Goal: Find specific page/section: Find specific page/section

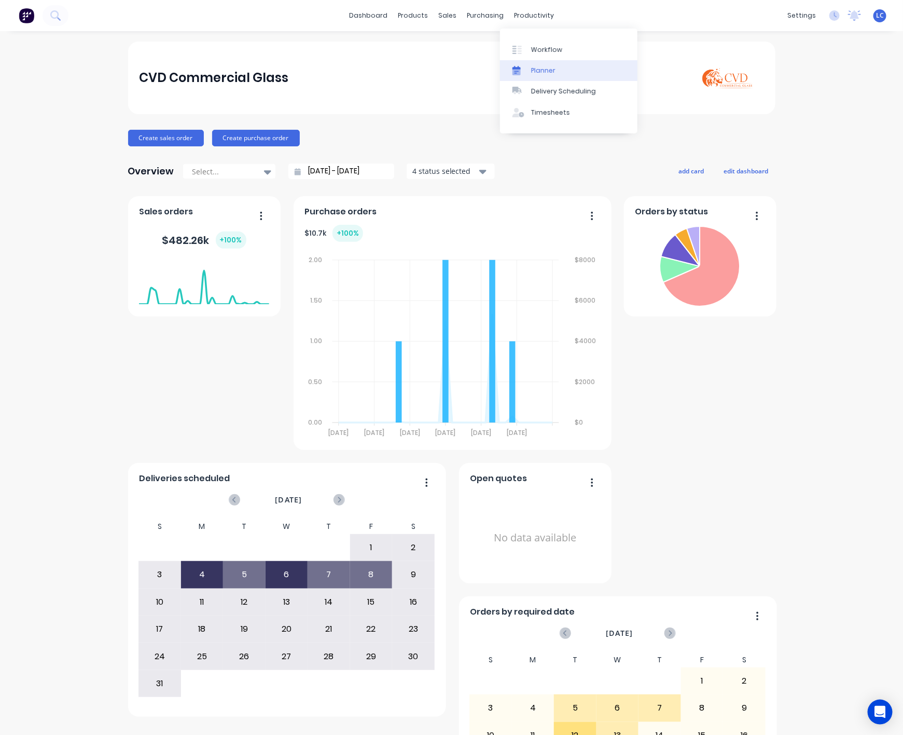
click at [534, 67] on div "Planner" at bounding box center [543, 70] width 24 height 9
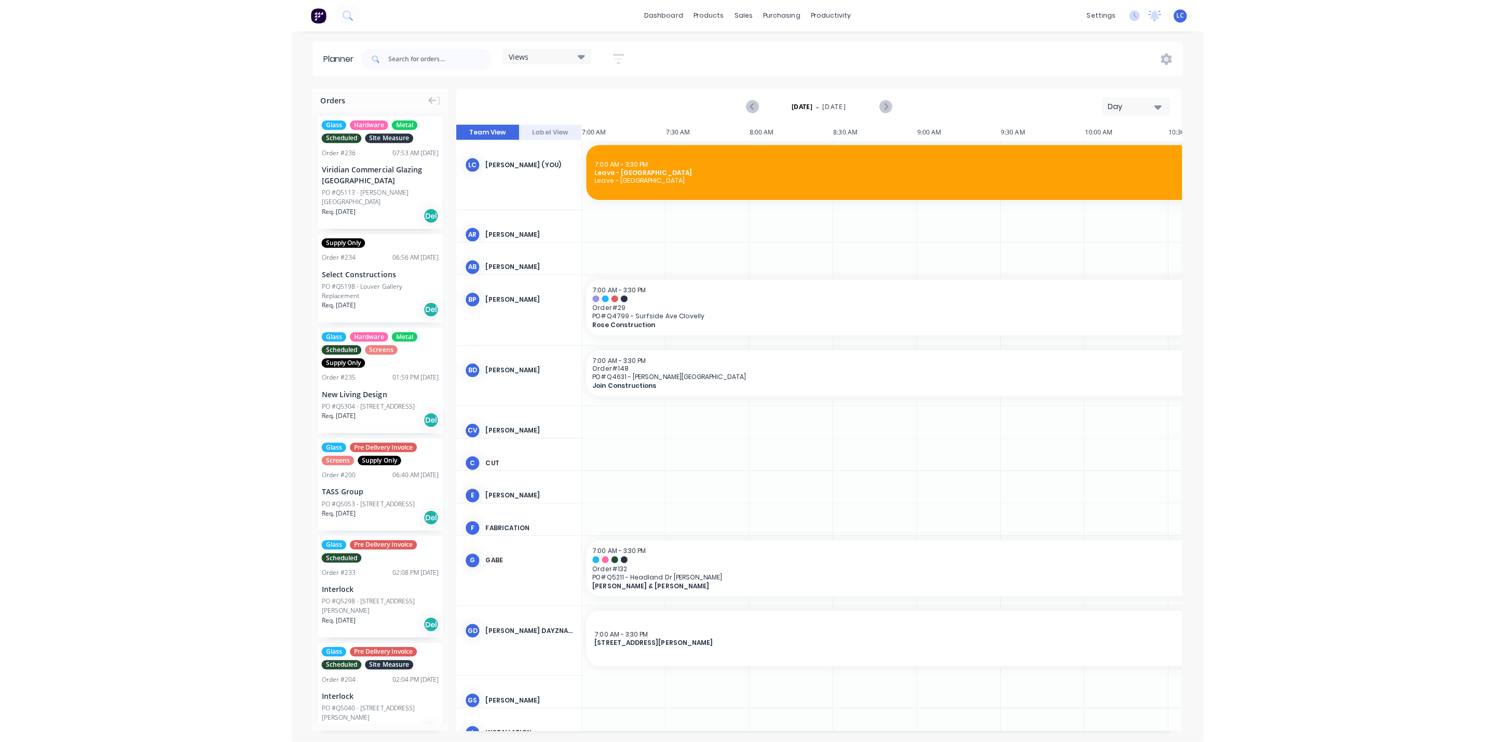
scroll to position [0, 167]
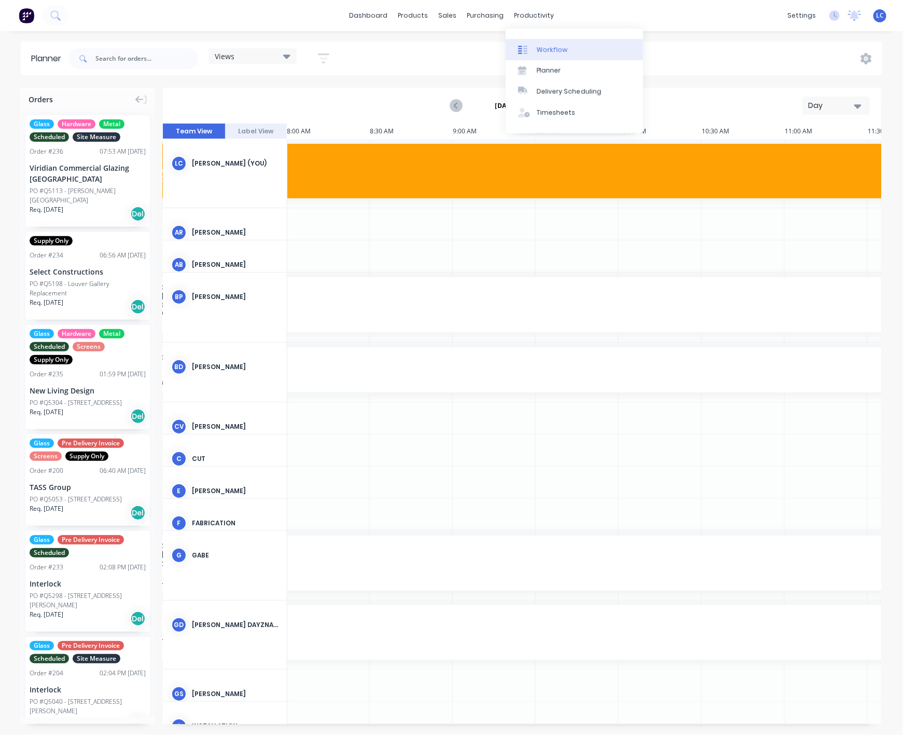
click at [543, 51] on div "Workflow" at bounding box center [552, 49] width 31 height 9
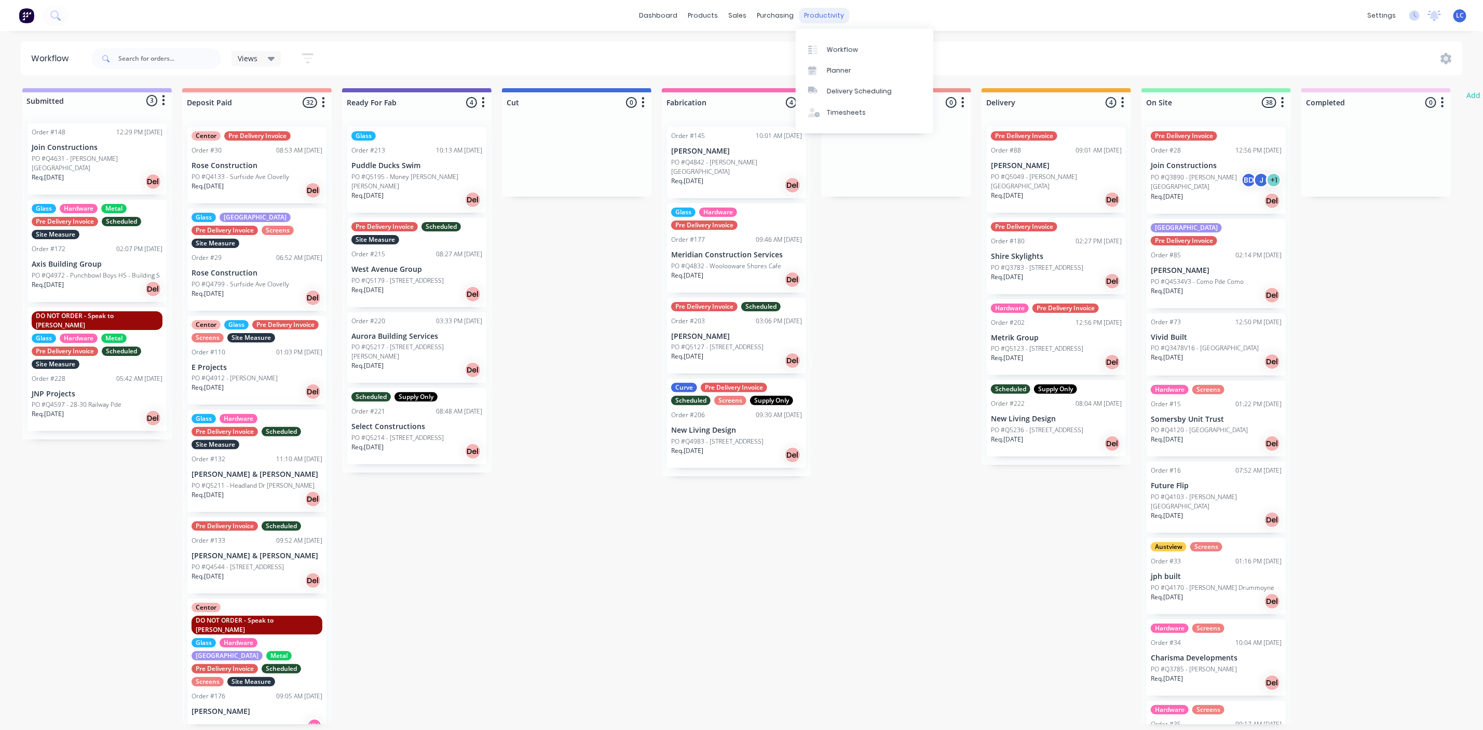
click at [827, 11] on div "productivity" at bounding box center [824, 16] width 50 height 16
click at [830, 74] on div "Planner" at bounding box center [839, 70] width 24 height 9
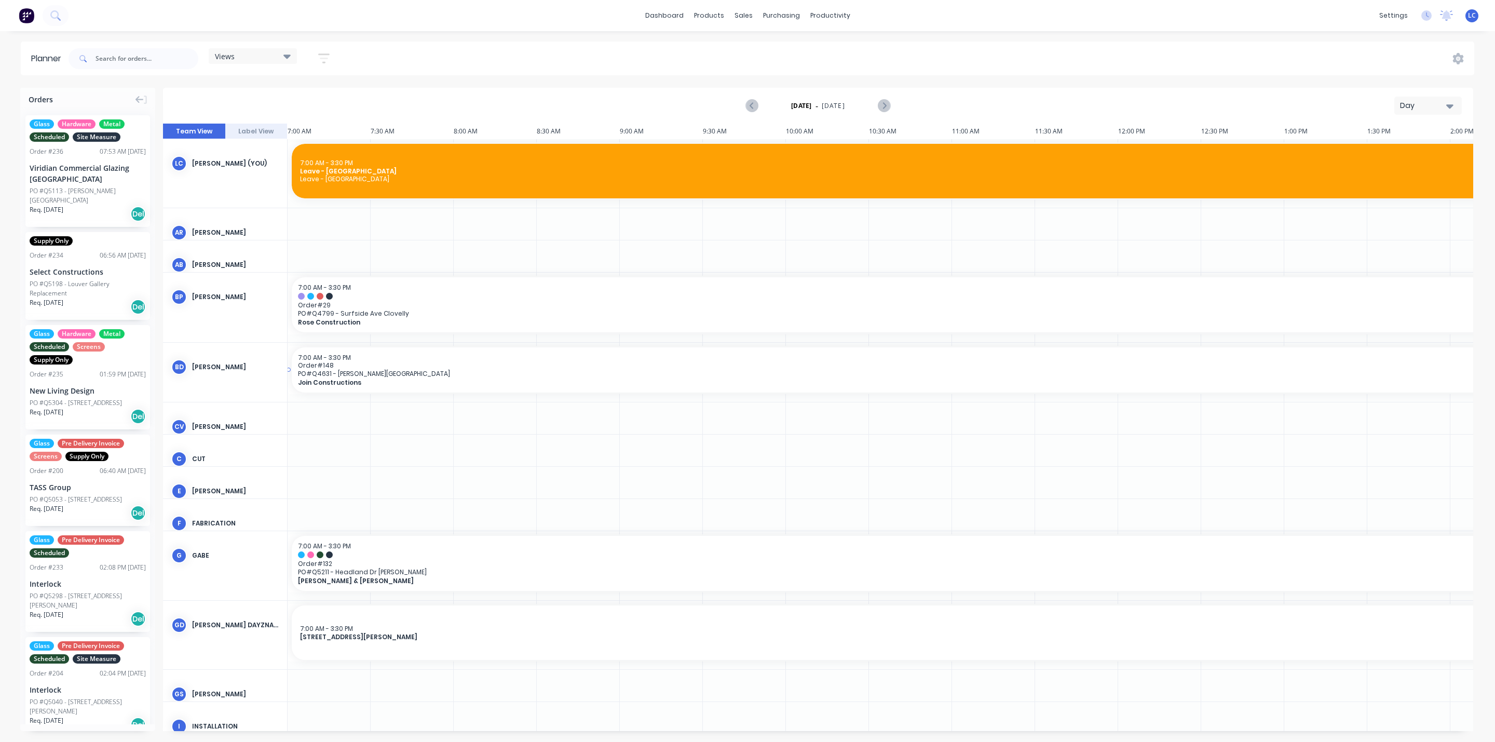
scroll to position [0, 167]
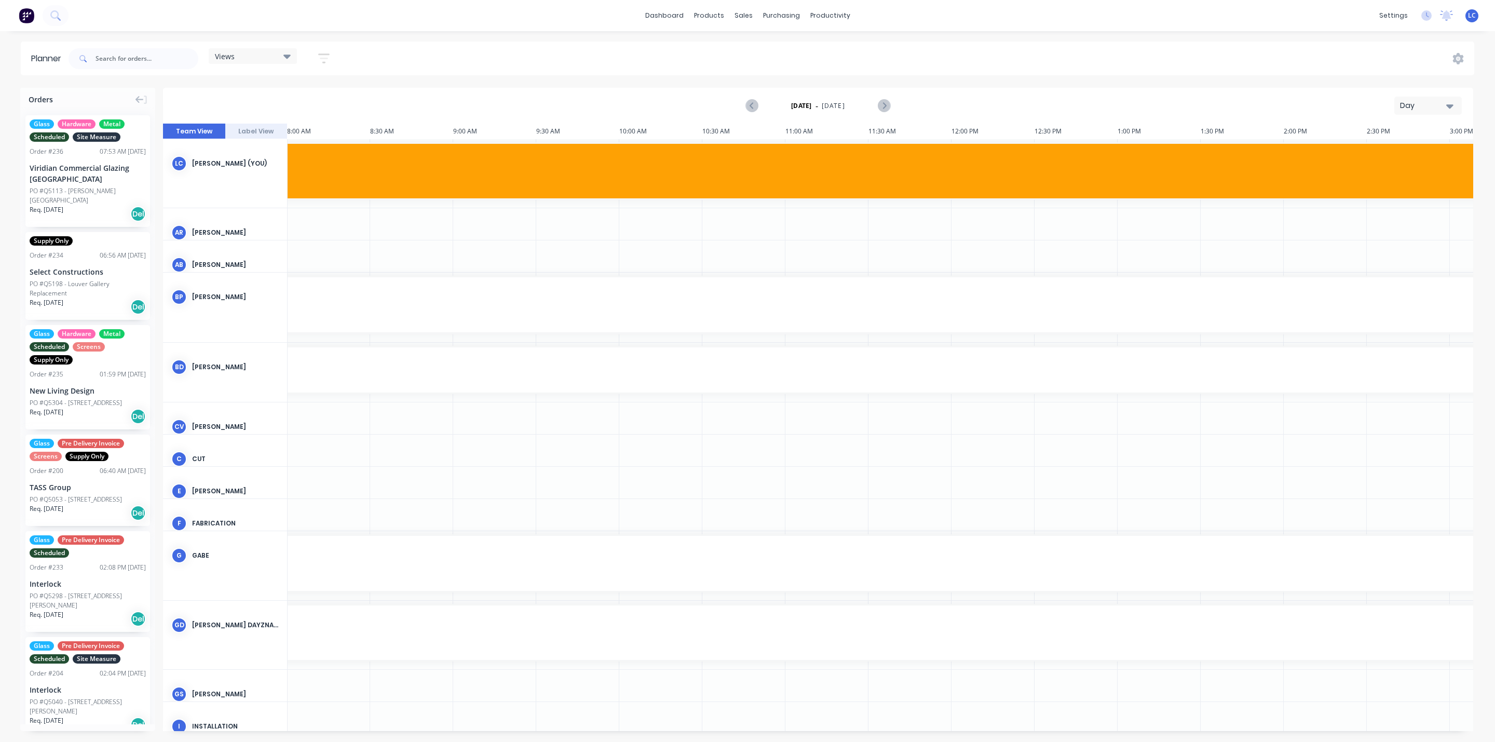
click at [282, 52] on div "Views" at bounding box center [253, 55] width 76 height 9
click at [229, 190] on button "Site" at bounding box center [271, 195] width 111 height 12
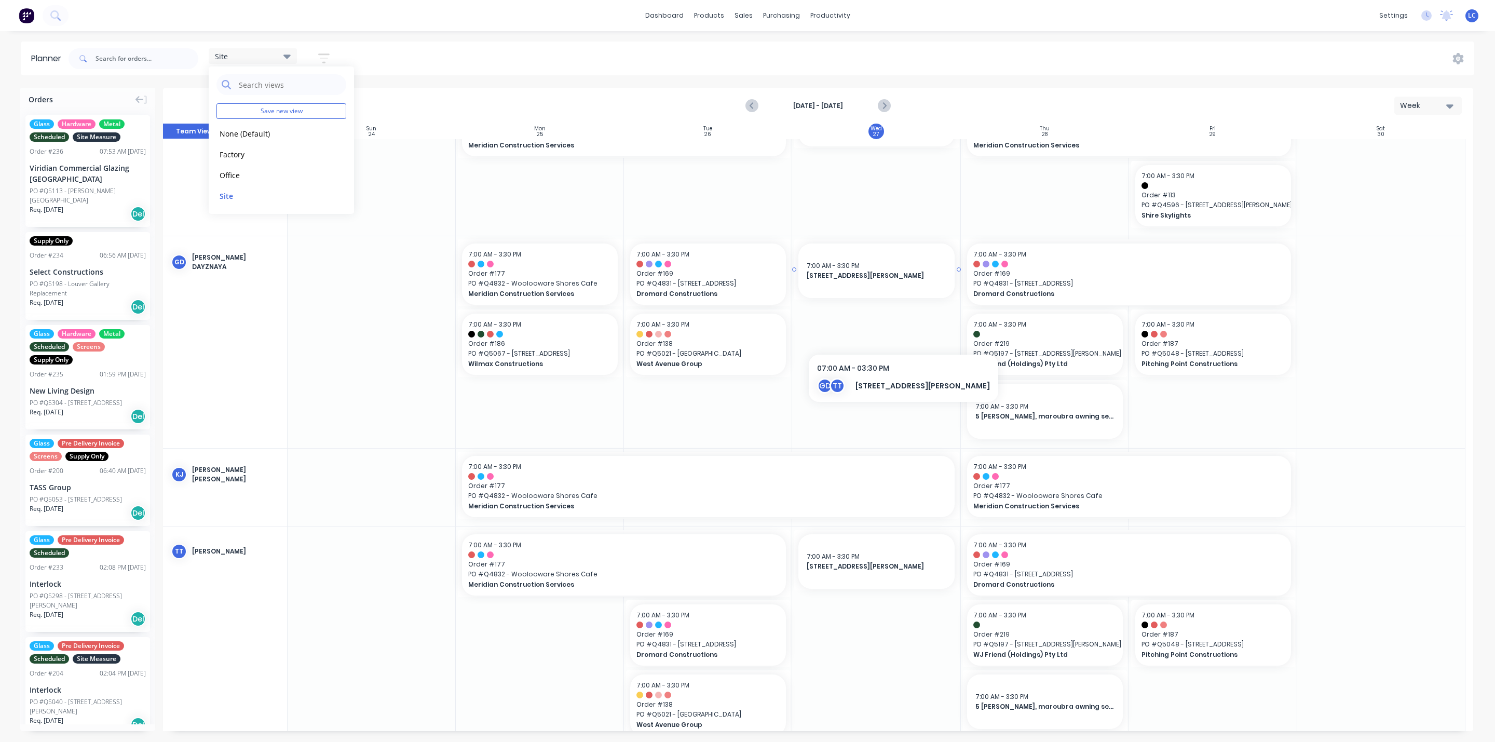
scroll to position [73, 0]
